Goal: Task Accomplishment & Management: Use online tool/utility

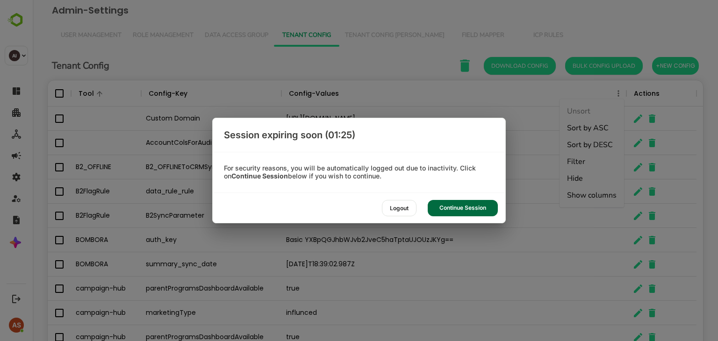
scroll to position [267, 642]
click at [461, 204] on div "Continue Session" at bounding box center [463, 208] width 70 height 16
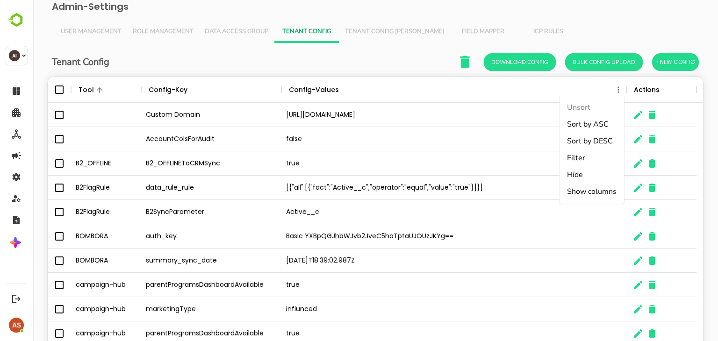
scroll to position [0, 0]
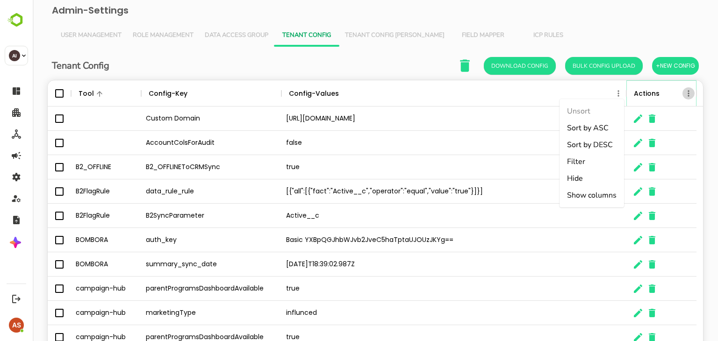
click at [688, 97] on icon "Menu" at bounding box center [688, 93] width 9 height 9
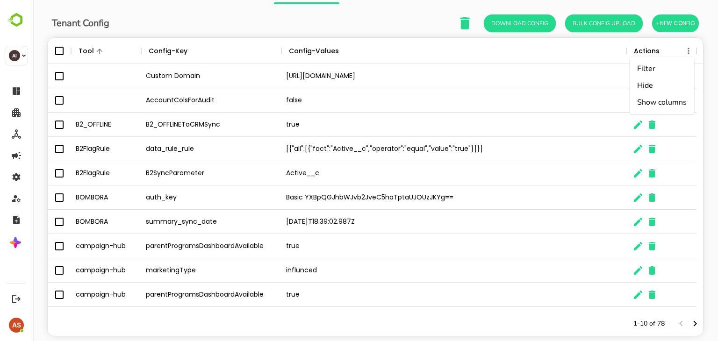
scroll to position [61, 0]
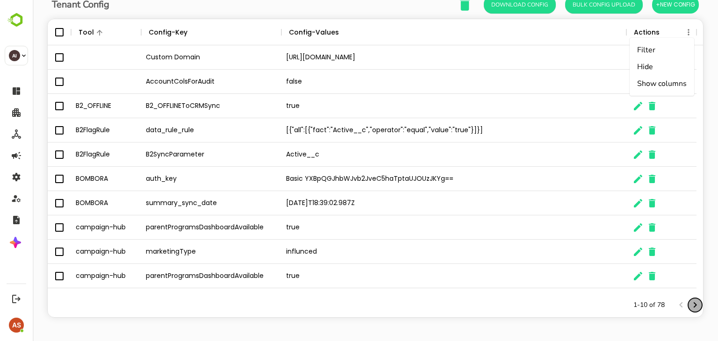
click at [690, 306] on icon "Next page" at bounding box center [695, 305] width 11 height 11
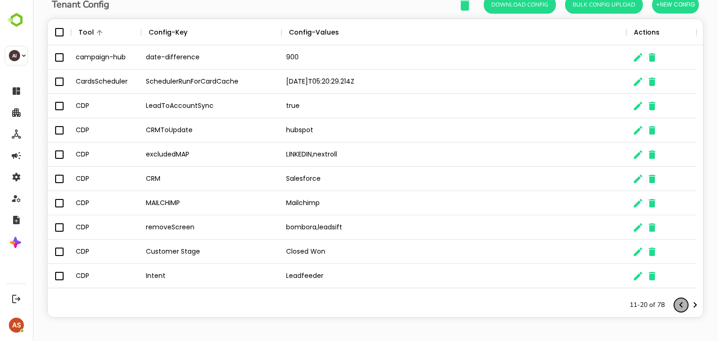
click at [677, 305] on icon "Previous page" at bounding box center [681, 305] width 11 height 11
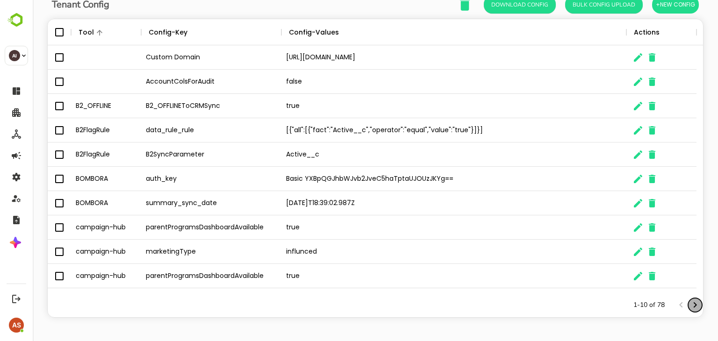
click at [690, 304] on icon "Next page" at bounding box center [695, 305] width 11 height 11
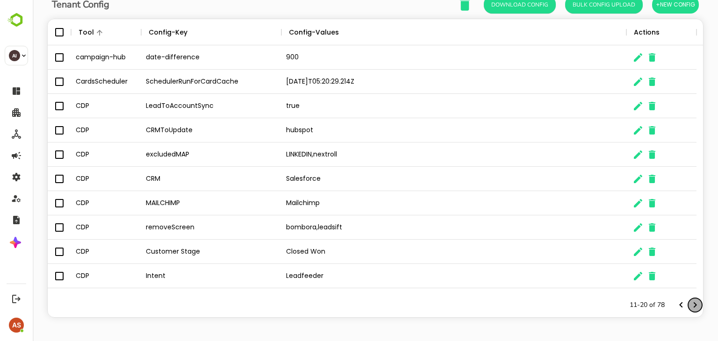
click at [690, 304] on icon "Next page" at bounding box center [695, 305] width 11 height 11
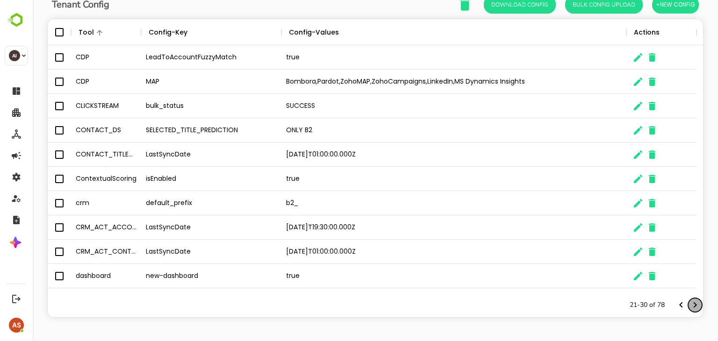
click at [690, 304] on icon "Next page" at bounding box center [695, 305] width 11 height 11
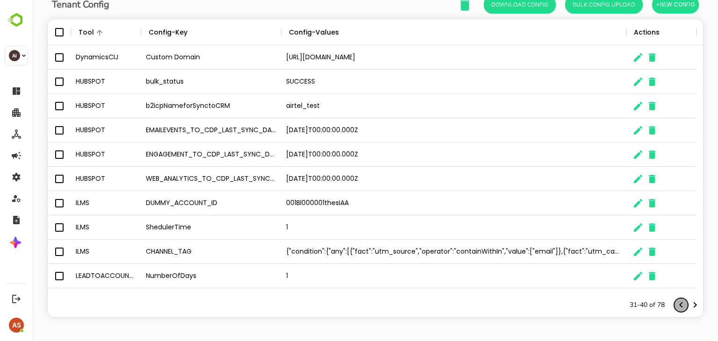
click at [676, 305] on icon "Previous page" at bounding box center [681, 305] width 11 height 11
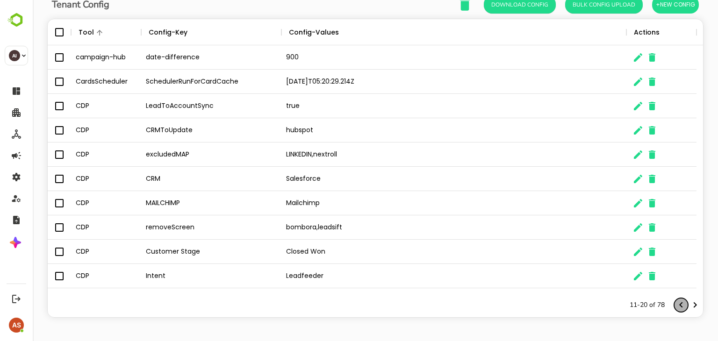
click at [676, 305] on icon "Previous page" at bounding box center [681, 305] width 11 height 11
click at [674, 305] on div "The User Data" at bounding box center [688, 305] width 28 height 14
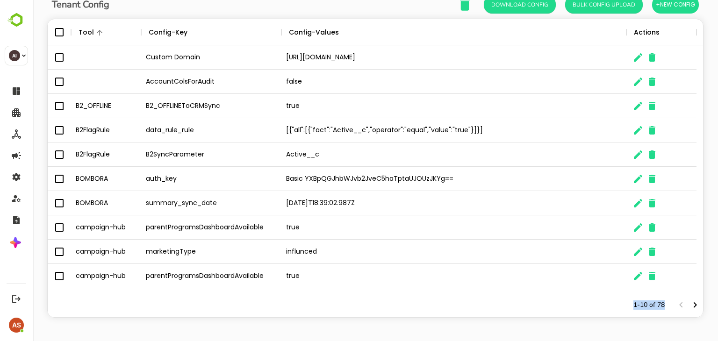
click at [674, 305] on div "The User Data" at bounding box center [688, 305] width 28 height 14
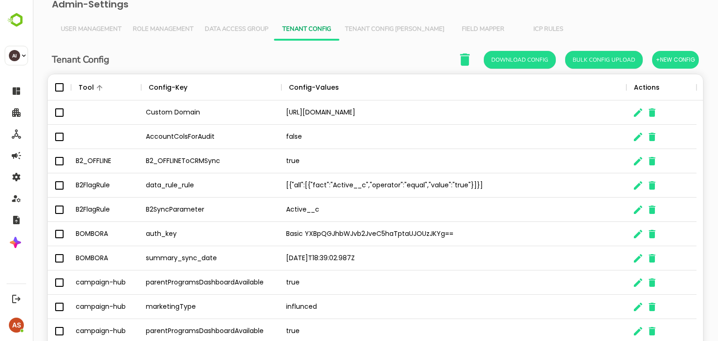
scroll to position [0, 0]
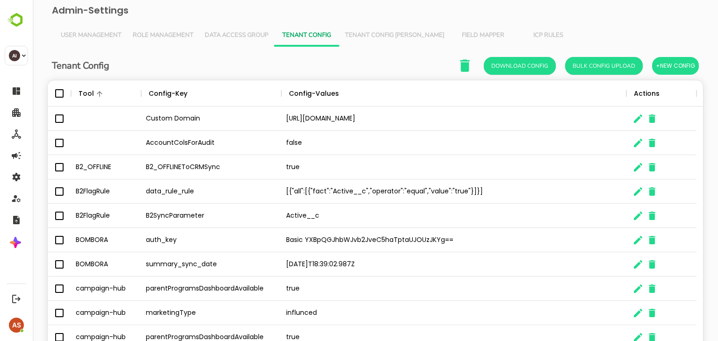
click at [387, 125] on div "[URL][DOMAIN_NAME]" at bounding box center [454, 119] width 345 height 24
click at [623, 70] on button "Bulk Config Upload" at bounding box center [604, 66] width 78 height 18
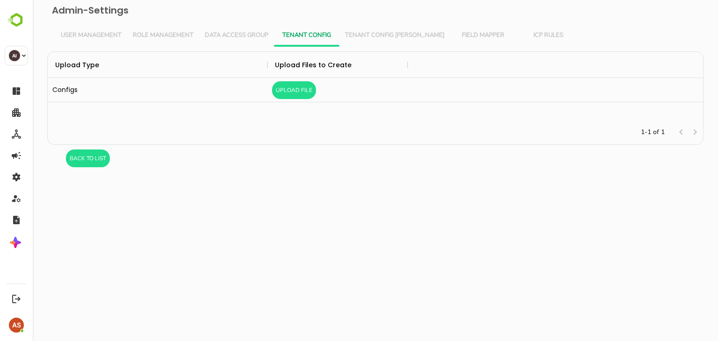
scroll to position [61, 649]
click at [90, 158] on button "BacK to List" at bounding box center [88, 159] width 44 height 18
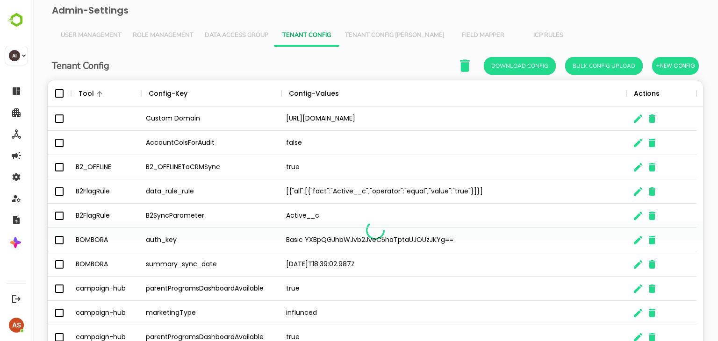
scroll to position [267, 642]
click at [670, 65] on span "+New Config" at bounding box center [675, 66] width 39 height 12
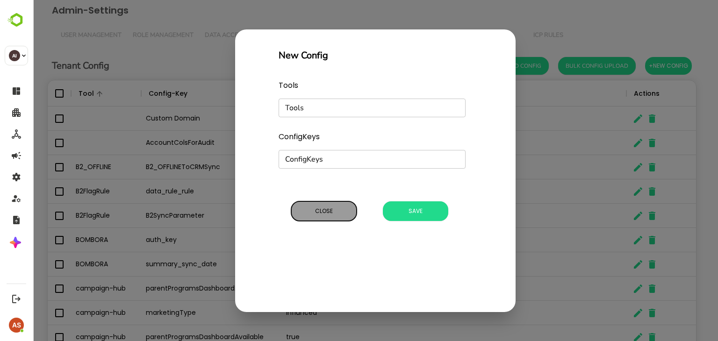
click at [331, 217] on span "Close" at bounding box center [324, 211] width 56 height 12
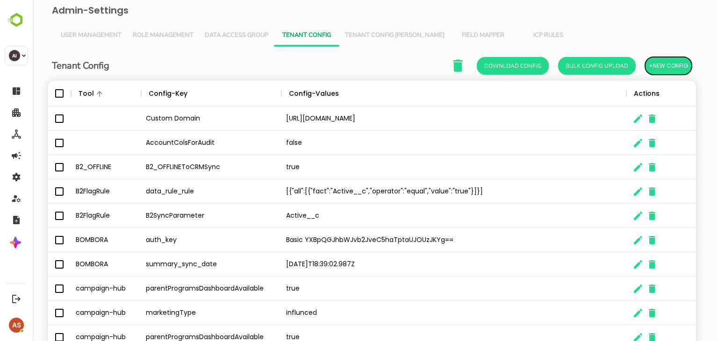
scroll to position [7, 7]
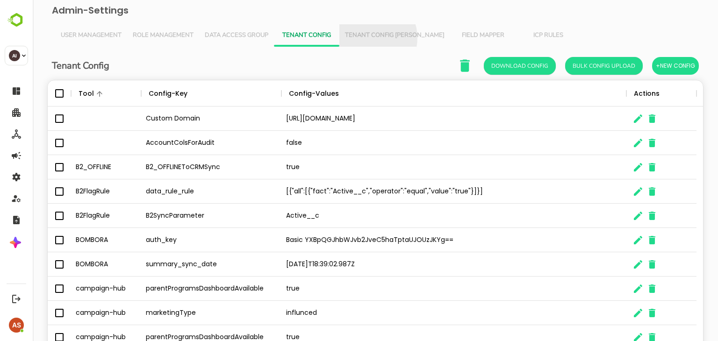
click at [370, 38] on span "Tenant Config [PERSON_NAME]" at bounding box center [395, 35] width 100 height 7
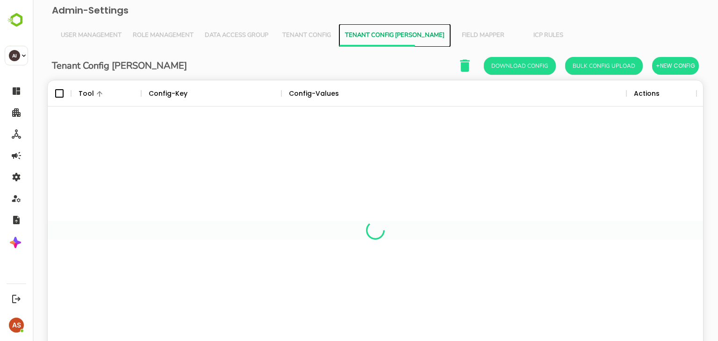
scroll to position [267, 642]
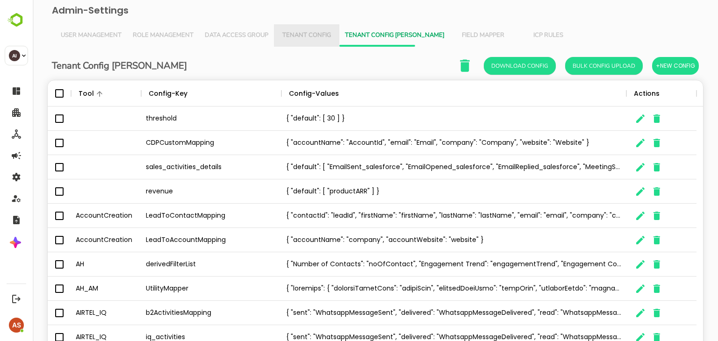
click at [319, 40] on button "Tenant Config" at bounding box center [306, 35] width 65 height 22
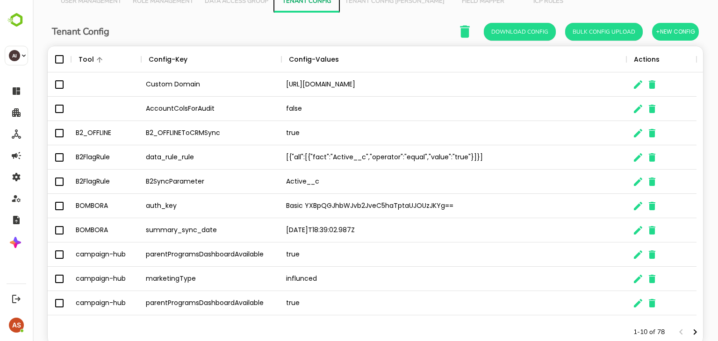
scroll to position [31, 0]
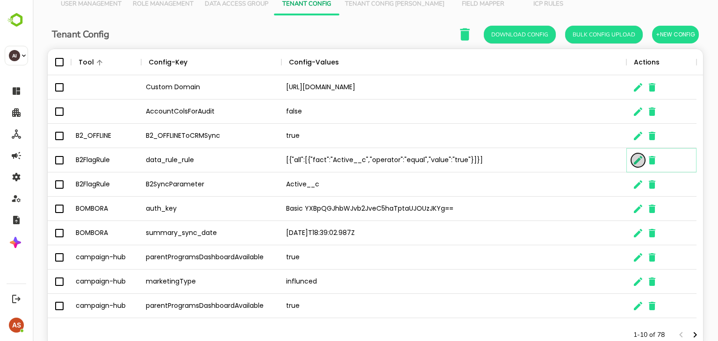
click at [640, 160] on icon "The User Data" at bounding box center [638, 160] width 8 height 8
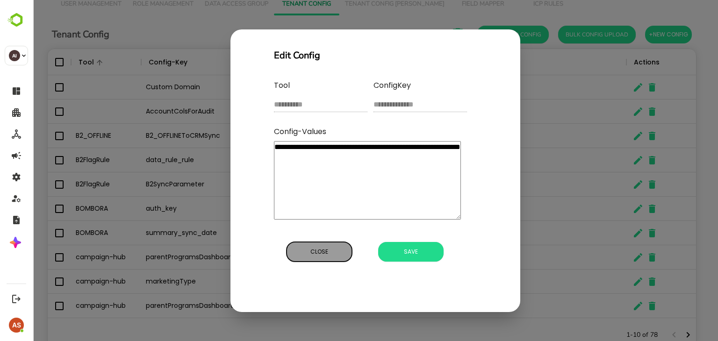
click at [324, 247] on span "Close" at bounding box center [319, 252] width 56 height 12
type textarea "*"
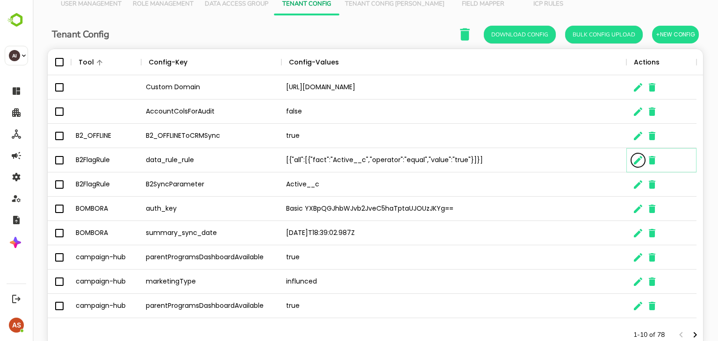
scroll to position [7, 7]
click at [382, 3] on span "Tenant Config [PERSON_NAME]" at bounding box center [395, 3] width 100 height 7
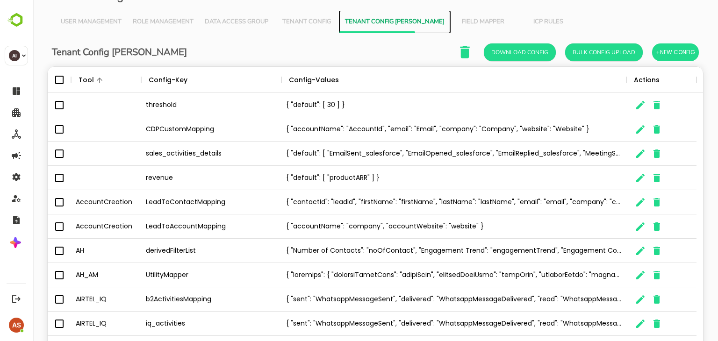
scroll to position [0, 0]
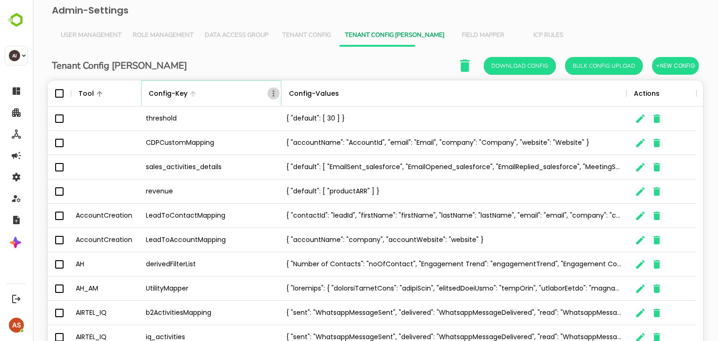
click at [273, 94] on icon "Menu" at bounding box center [273, 93] width 1 height 6
click at [691, 94] on icon "The User Data" at bounding box center [696, 93] width 11 height 11
click at [689, 94] on icon "Menu" at bounding box center [688, 93] width 9 height 9
